Goal: Task Accomplishment & Management: Use online tool/utility

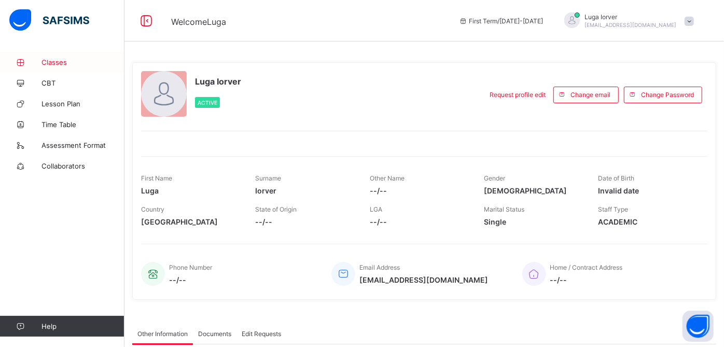
click at [64, 57] on link "Classes" at bounding box center [62, 62] width 124 height 21
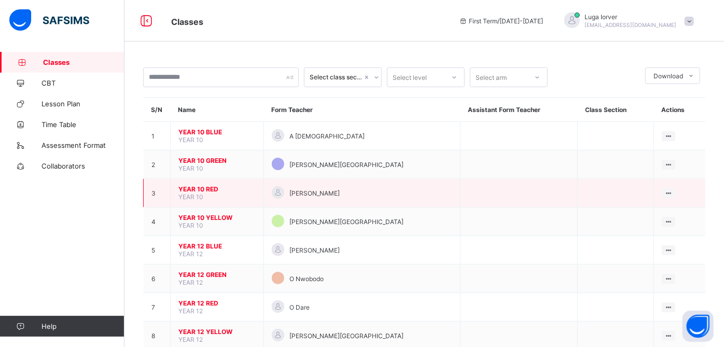
scroll to position [26, 0]
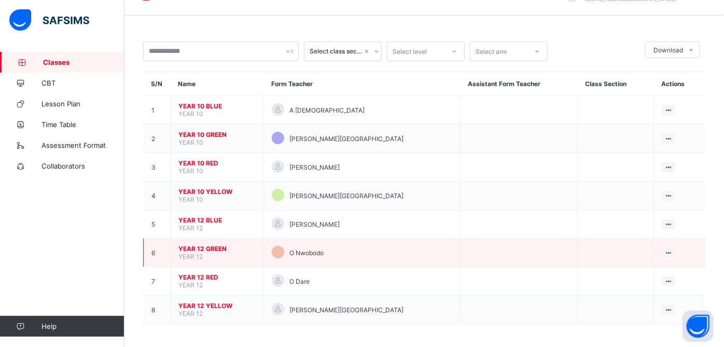
click at [213, 247] on span "YEAR 12 GREEN" at bounding box center [216, 249] width 77 height 8
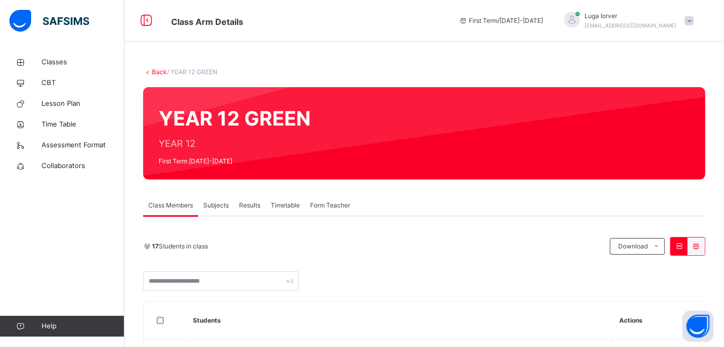
scroll to position [30, 0]
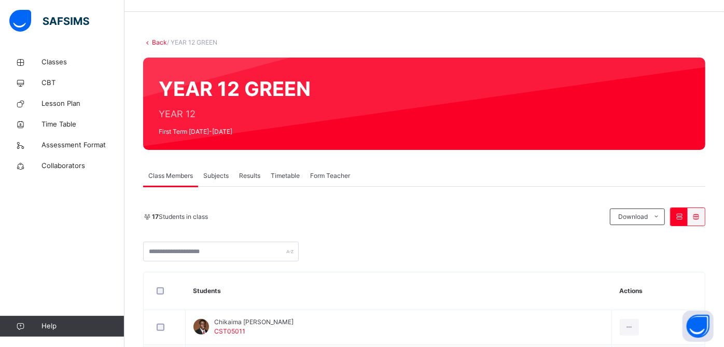
click at [222, 176] on span "Subjects" at bounding box center [215, 175] width 25 height 9
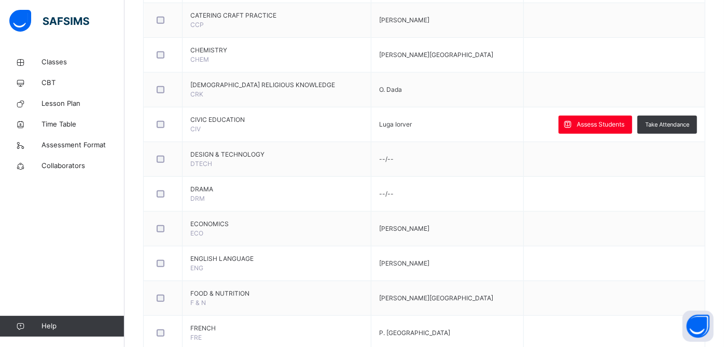
scroll to position [465, 0]
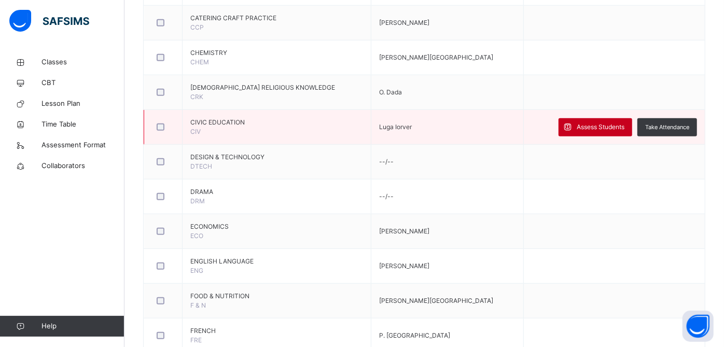
click at [591, 129] on span "Assess Students" at bounding box center [600, 126] width 48 height 9
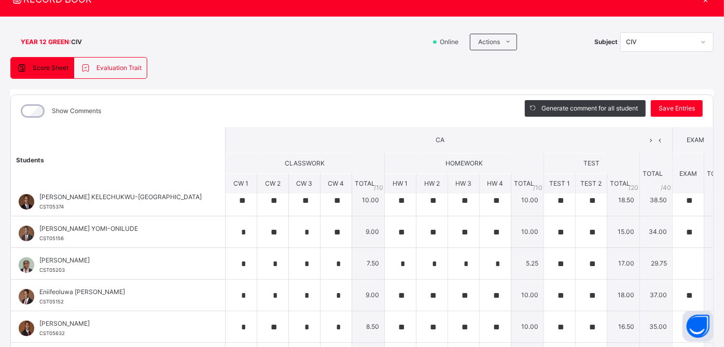
scroll to position [22, 0]
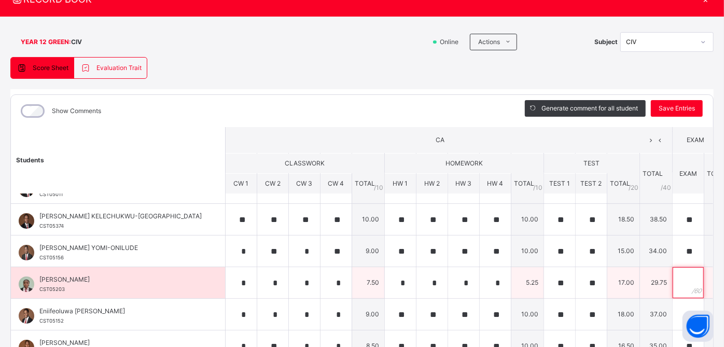
click at [672, 280] on input "text" at bounding box center [687, 282] width 31 height 31
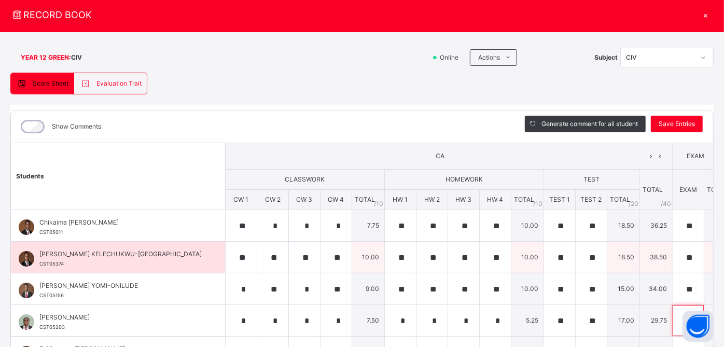
scroll to position [28, 0]
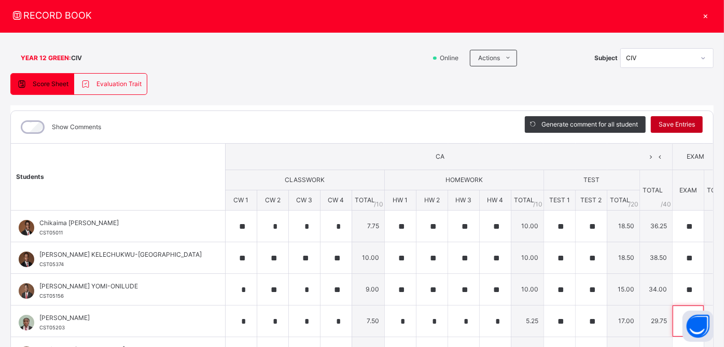
type input "**"
click at [681, 123] on span "Save Entries" at bounding box center [676, 124] width 36 height 9
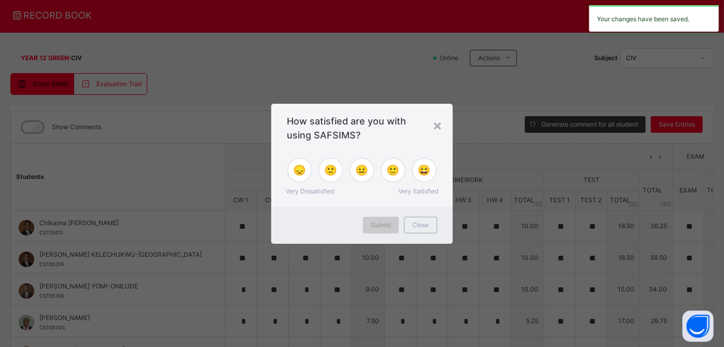
click at [383, 227] on span "Submit" at bounding box center [381, 224] width 20 height 9
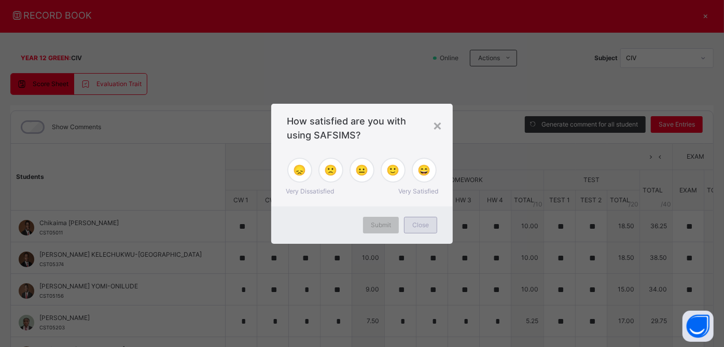
click at [420, 226] on span "Close" at bounding box center [420, 224] width 17 height 9
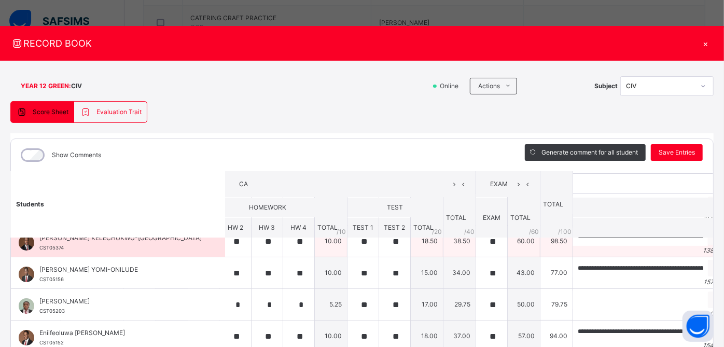
scroll to position [46, 196]
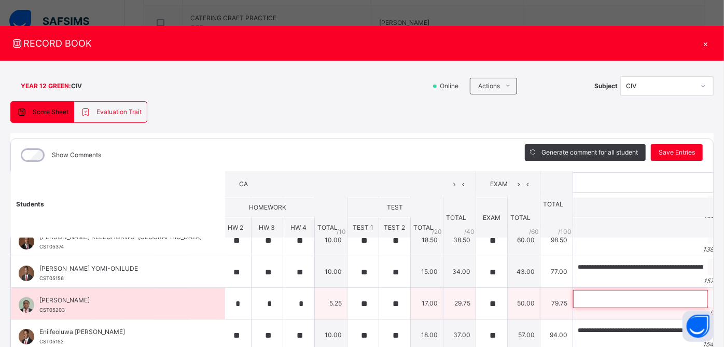
click at [573, 293] on input "text" at bounding box center [640, 299] width 135 height 18
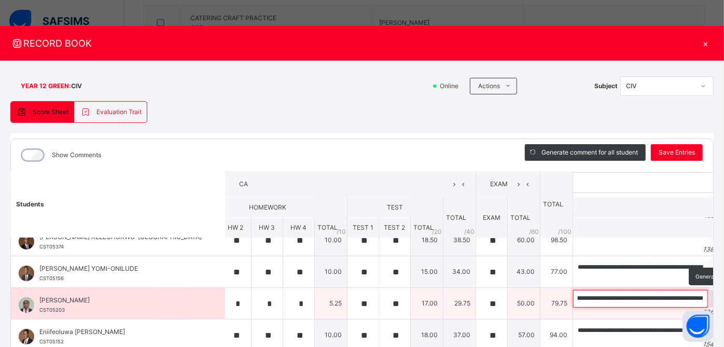
scroll to position [0, 258]
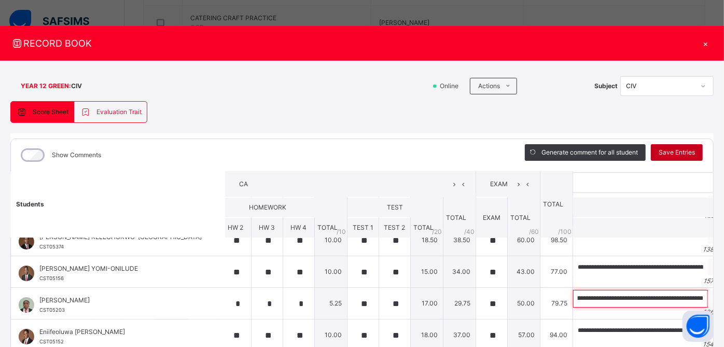
type input "**********"
click at [668, 154] on span "Save Entries" at bounding box center [676, 152] width 36 height 9
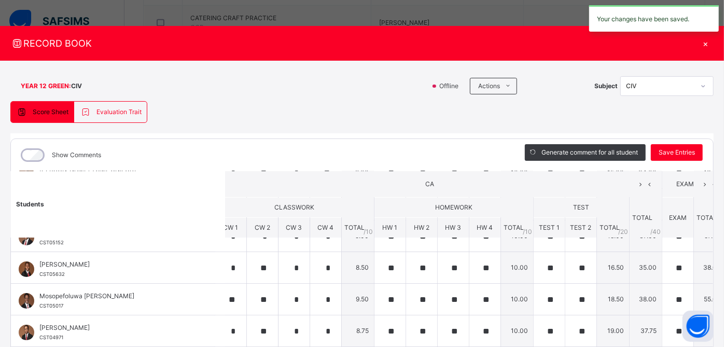
scroll to position [146, 10]
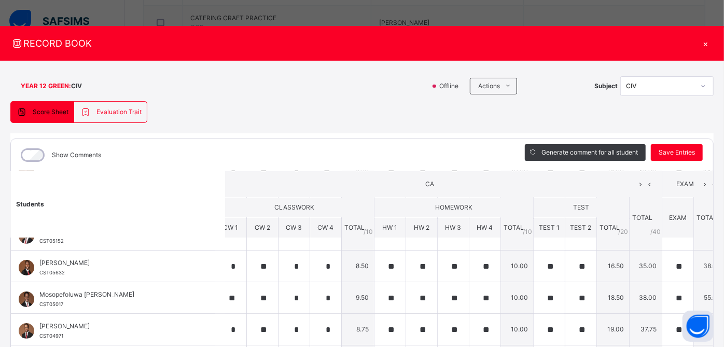
drag, startPoint x: 560, startPoint y: 182, endPoint x: 467, endPoint y: 158, distance: 96.4
click at [467, 158] on div "Show Comments" at bounding box center [260, 155] width 498 height 32
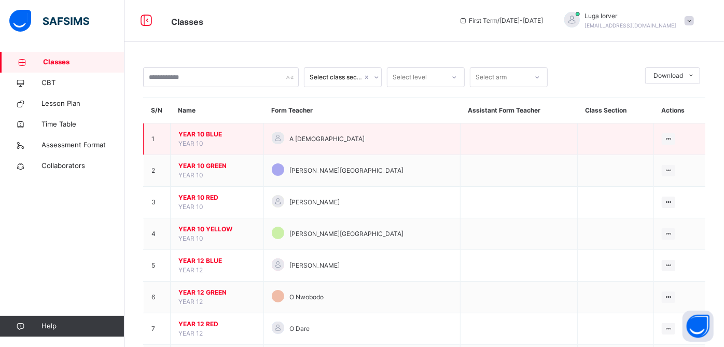
click at [213, 136] on span "YEAR 10 BLUE" at bounding box center [216, 134] width 77 height 9
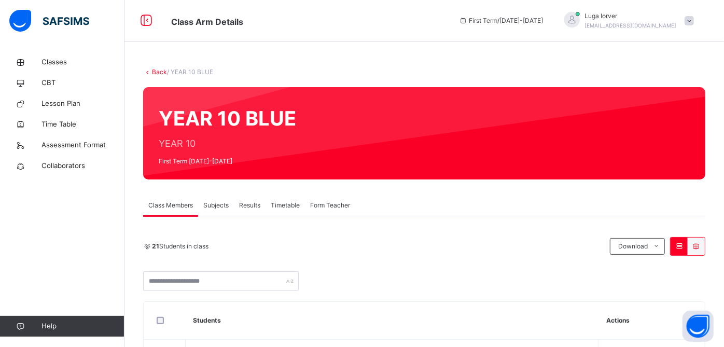
click at [224, 205] on span "Subjects" at bounding box center [215, 205] width 25 height 9
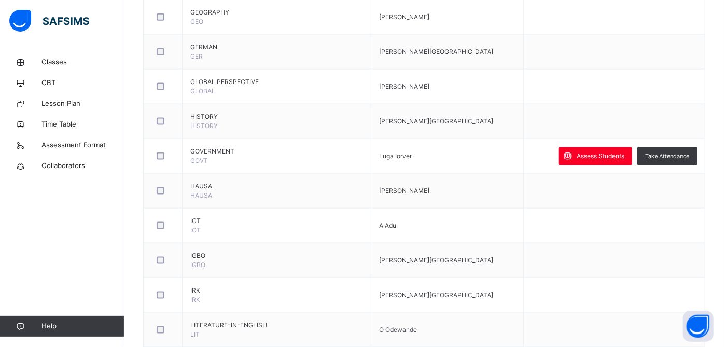
scroll to position [853, 0]
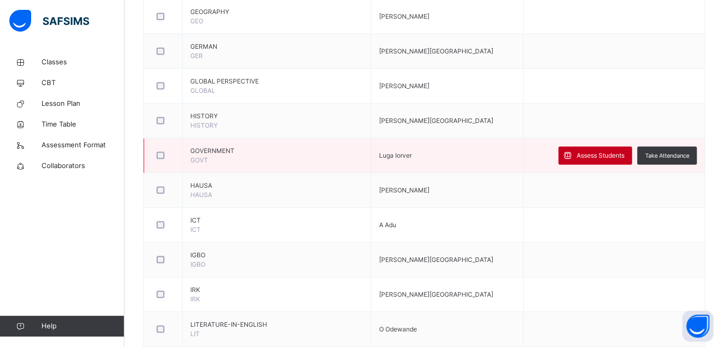
click at [598, 151] on span "Assess Students" at bounding box center [600, 155] width 48 height 9
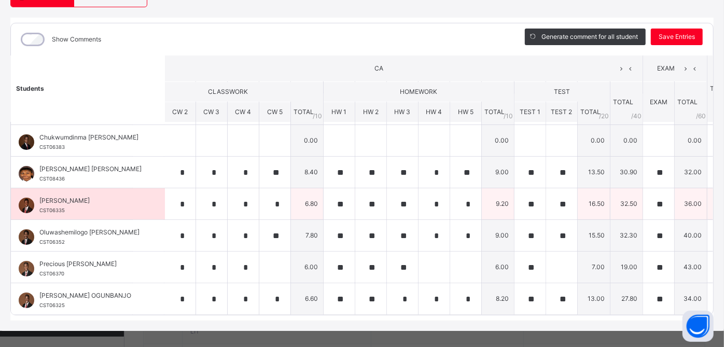
scroll to position [37, 73]
